Goal: Use online tool/utility

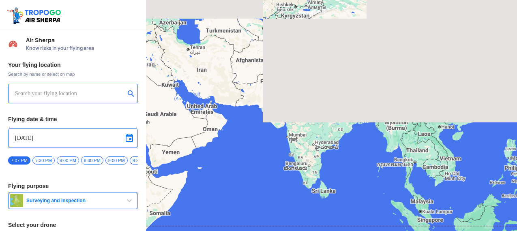
click at [61, 90] on input "text" at bounding box center [70, 94] width 110 height 10
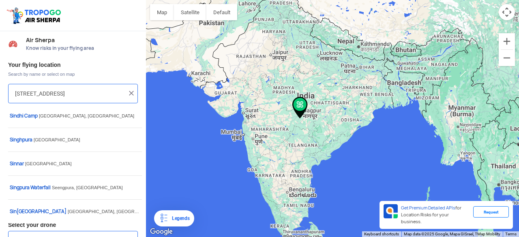
click at [70, 89] on input "[STREET_ADDRESS]" at bounding box center [70, 94] width 110 height 10
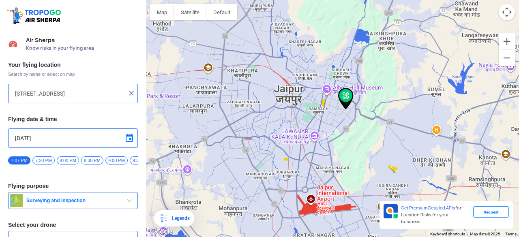
click at [349, 110] on div at bounding box center [332, 118] width 373 height 237
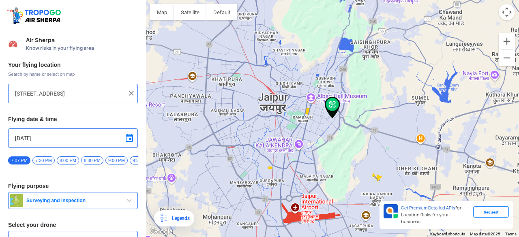
type input "[STREET_ADDRESS][PERSON_NAME][DATE]"
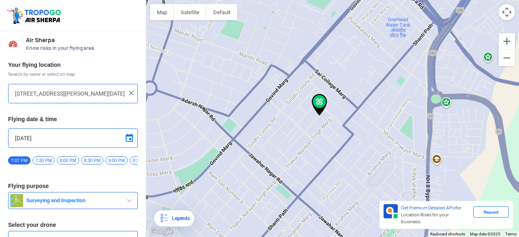
click at [321, 102] on img at bounding box center [319, 105] width 15 height 22
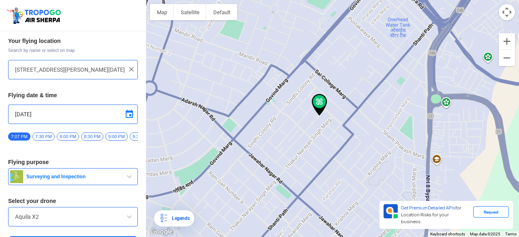
scroll to position [31, 0]
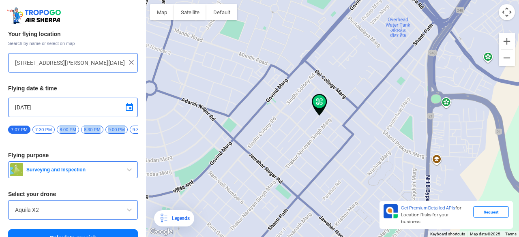
drag, startPoint x: 123, startPoint y: 129, endPoint x: 86, endPoint y: 113, distance: 40.2
click at [66, 116] on div "Your flying location Search by name or select on map [STREET_ADDRESS][PERSON_NA…" at bounding box center [73, 138] width 146 height 225
click at [123, 145] on div "Your flying location Search by name or select on map [STREET_ADDRESS][PERSON_NA…" at bounding box center [73, 138] width 146 height 225
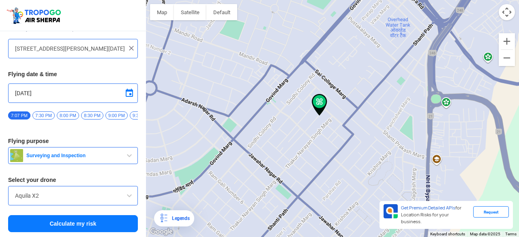
click at [127, 151] on span "button" at bounding box center [130, 156] width 10 height 10
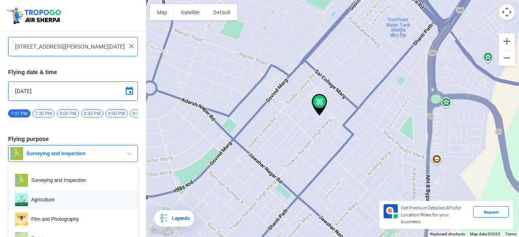
click at [73, 204] on span "Agriculture" at bounding box center [79, 200] width 103 height 13
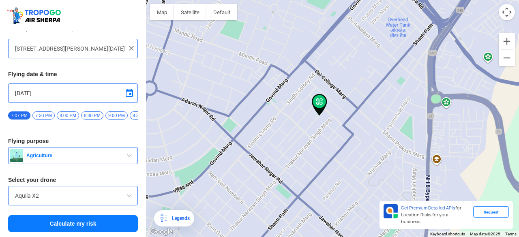
drag, startPoint x: 108, startPoint y: 149, endPoint x: 99, endPoint y: 156, distance: 11.9
click at [99, 156] on button "Agriculture" at bounding box center [73, 155] width 130 height 17
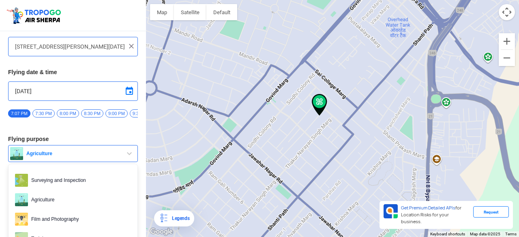
click at [99, 156] on span "Agriculture" at bounding box center [73, 154] width 101 height 6
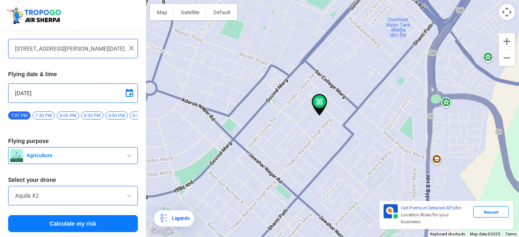
click at [87, 192] on input "Aquila X2" at bounding box center [73, 196] width 116 height 10
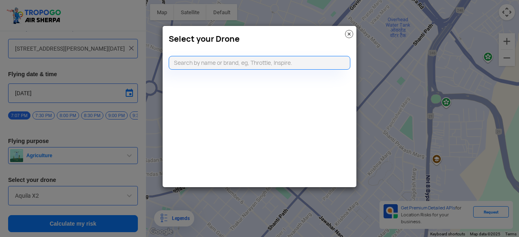
click at [349, 32] on img at bounding box center [349, 34] width 8 height 8
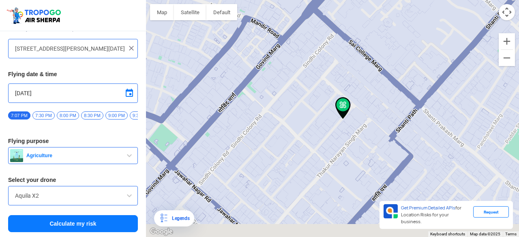
drag, startPoint x: 318, startPoint y: 155, endPoint x: 328, endPoint y: 90, distance: 65.7
click at [328, 90] on div at bounding box center [332, 118] width 373 height 237
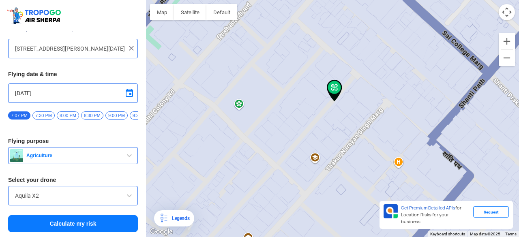
click at [116, 116] on span "9:00 PM" at bounding box center [117, 116] width 22 height 8
click at [20, 112] on span "7:07 PM" at bounding box center [19, 116] width 22 height 8
click at [44, 113] on span "7:30 PM" at bounding box center [43, 116] width 22 height 8
click at [70, 226] on button "Calculate my risk" at bounding box center [73, 224] width 130 height 17
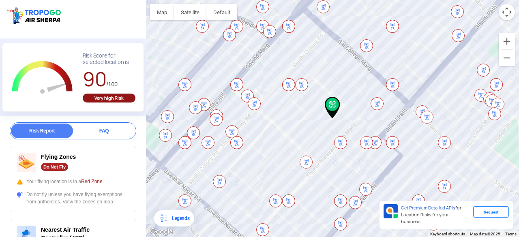
scroll to position [0, 0]
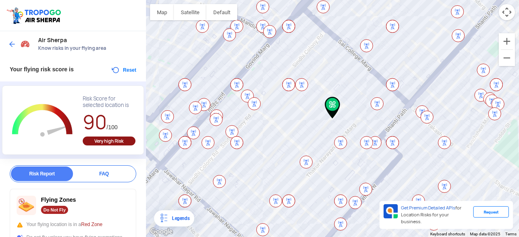
click at [370, 40] on img at bounding box center [366, 45] width 13 height 13
click at [370, 45] on img at bounding box center [366, 45] width 13 height 13
